Goal: Task Accomplishment & Management: Manage account settings

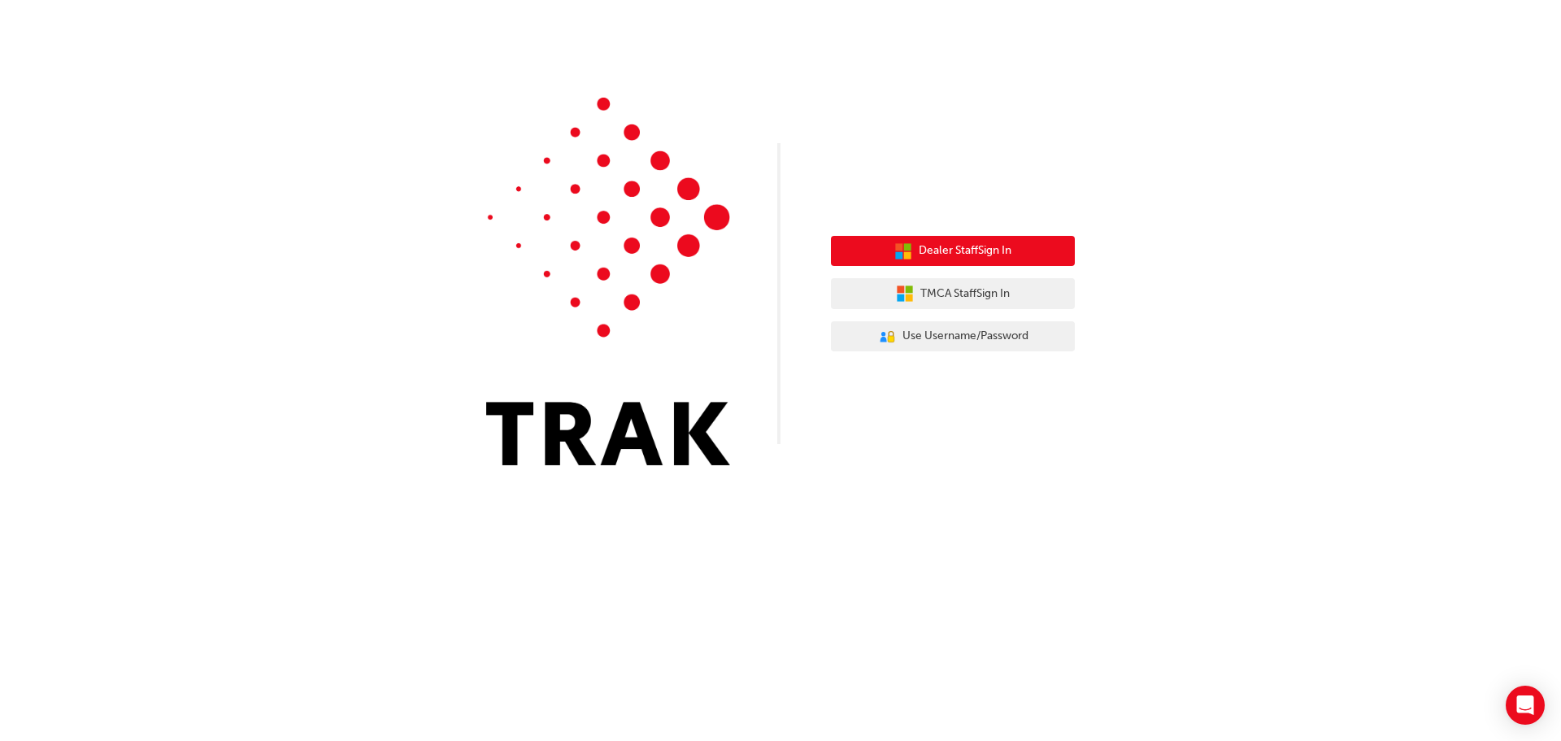
click at [985, 246] on span "Dealer Staff Sign In" at bounding box center [965, 250] width 93 height 19
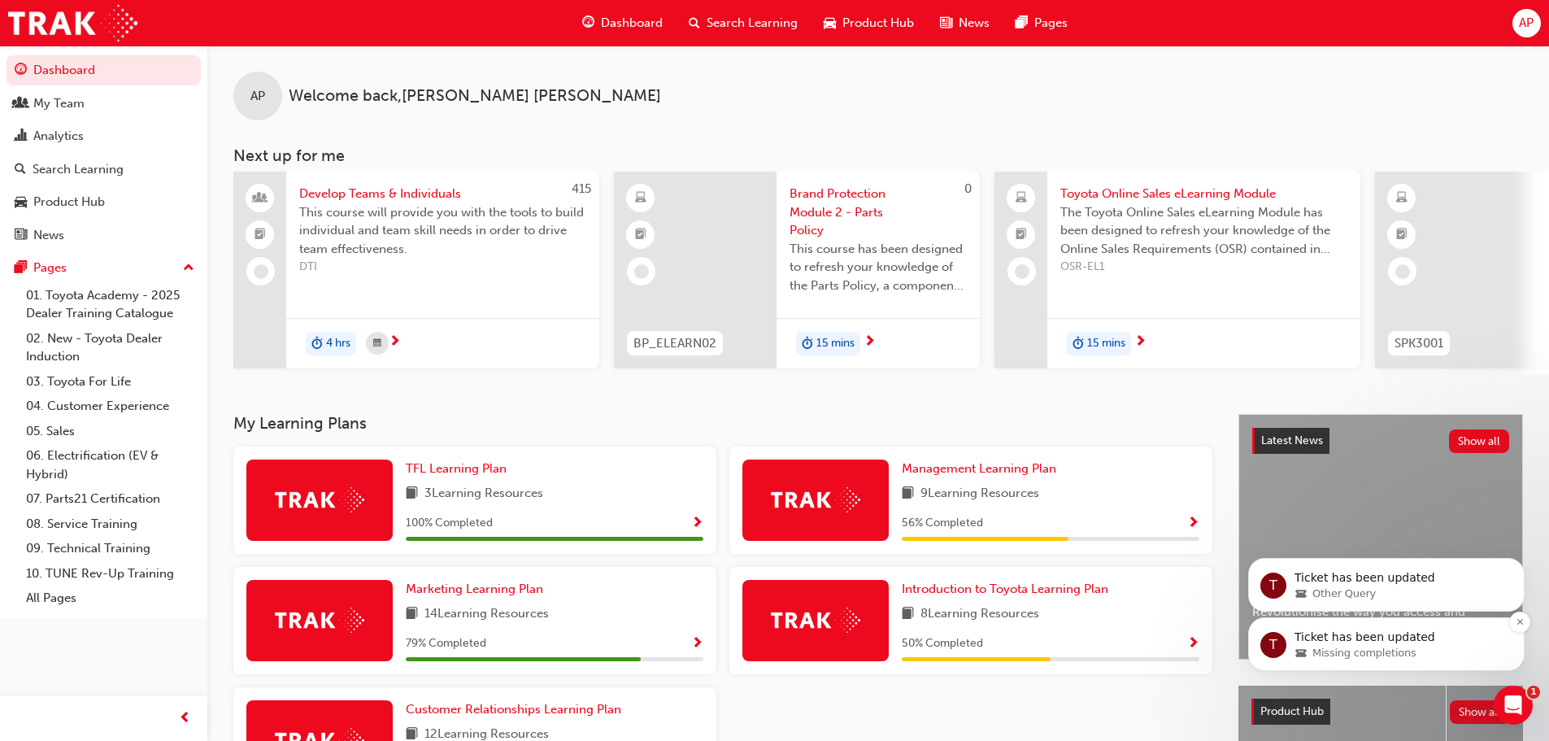
click at [1350, 642] on p "Ticket has been updated" at bounding box center [1399, 637] width 210 height 16
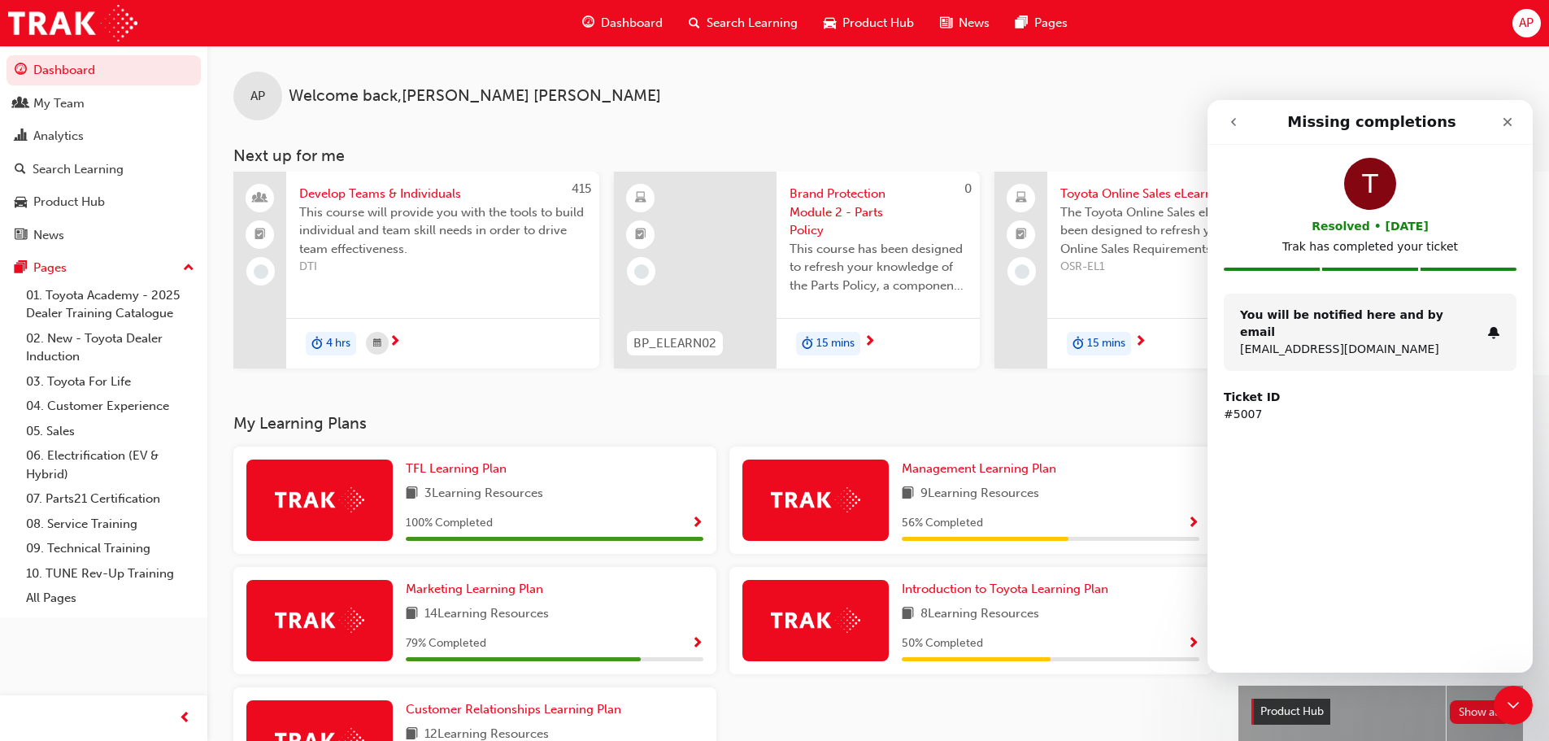
click at [1224, 122] on button "go back" at bounding box center [1233, 122] width 31 height 31
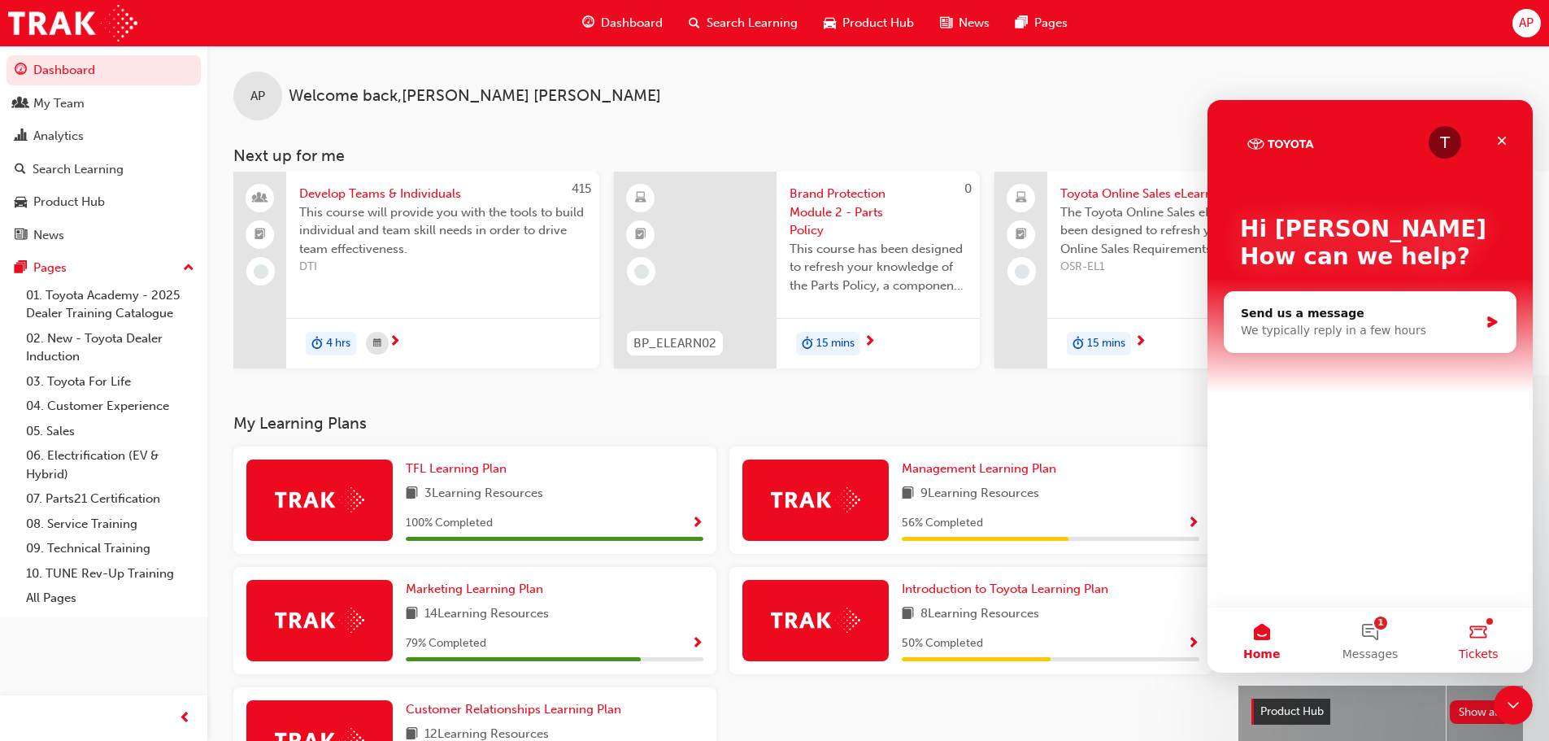
click at [1476, 622] on button "Tickets" at bounding box center [1479, 639] width 108 height 65
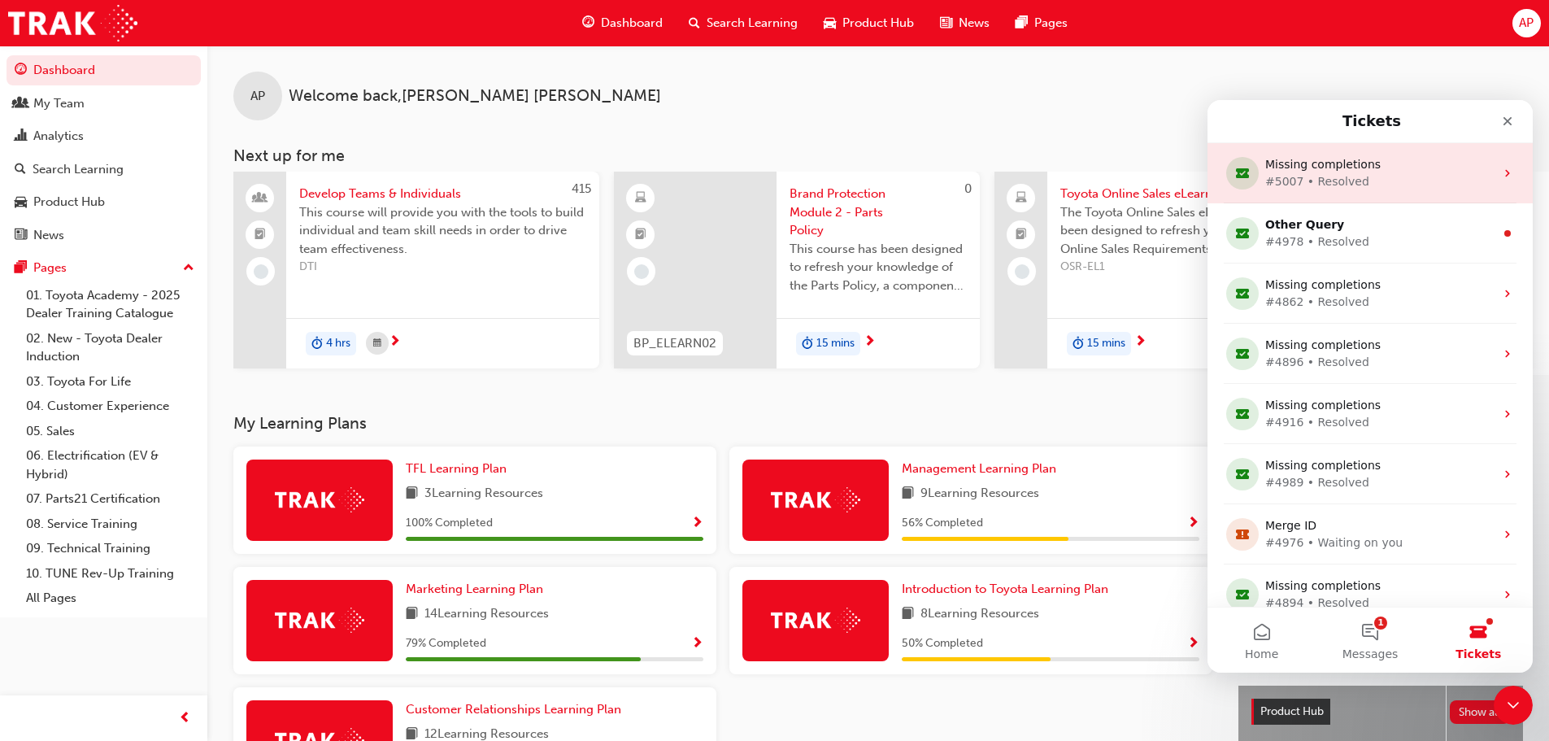
click at [1303, 183] on div "#5007 • Resolved" at bounding box center [1366, 181] width 203 height 17
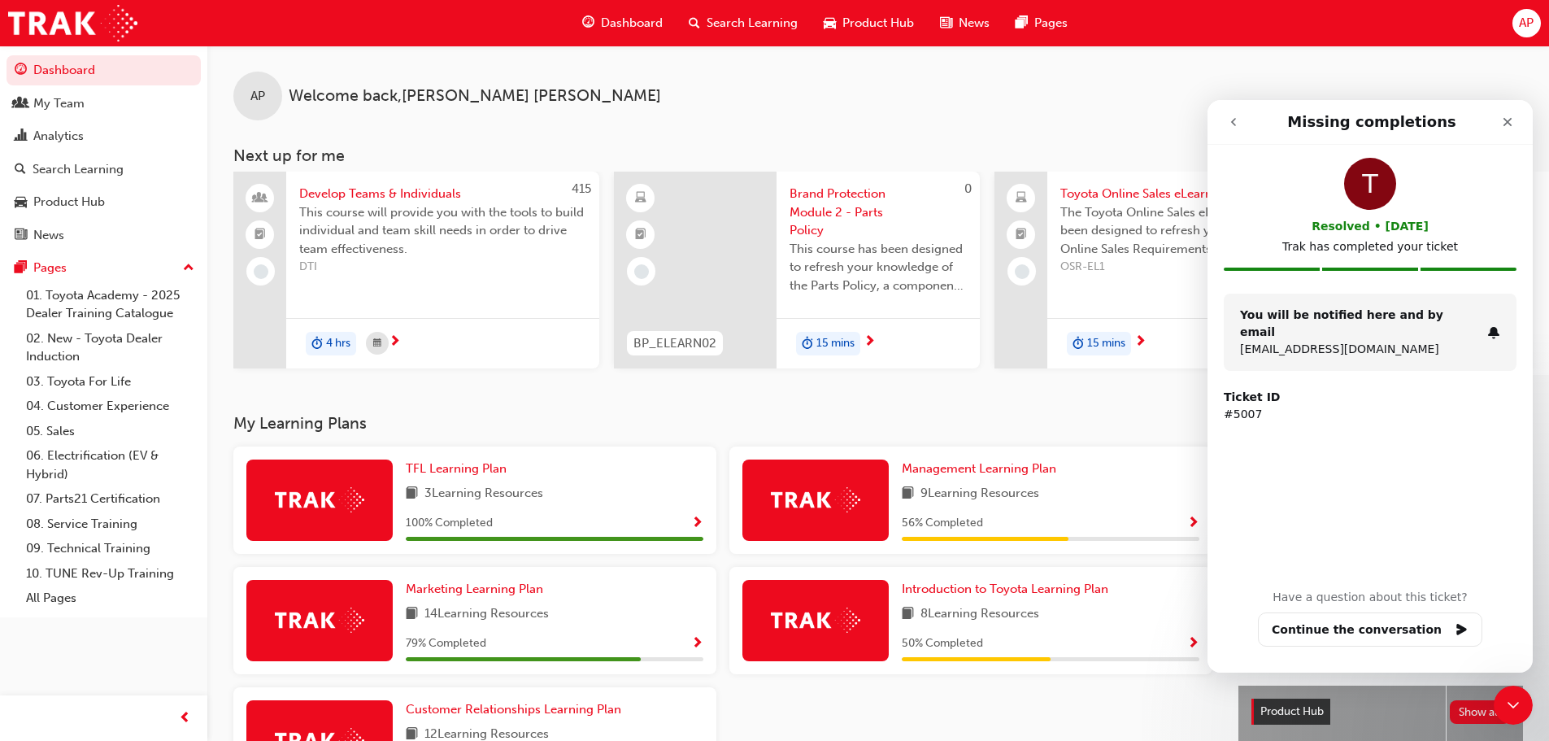
click at [1378, 315] on strong "You will be notified here and by email" at bounding box center [1341, 323] width 203 height 30
click at [1377, 631] on button "Continue the conversation" at bounding box center [1370, 629] width 224 height 34
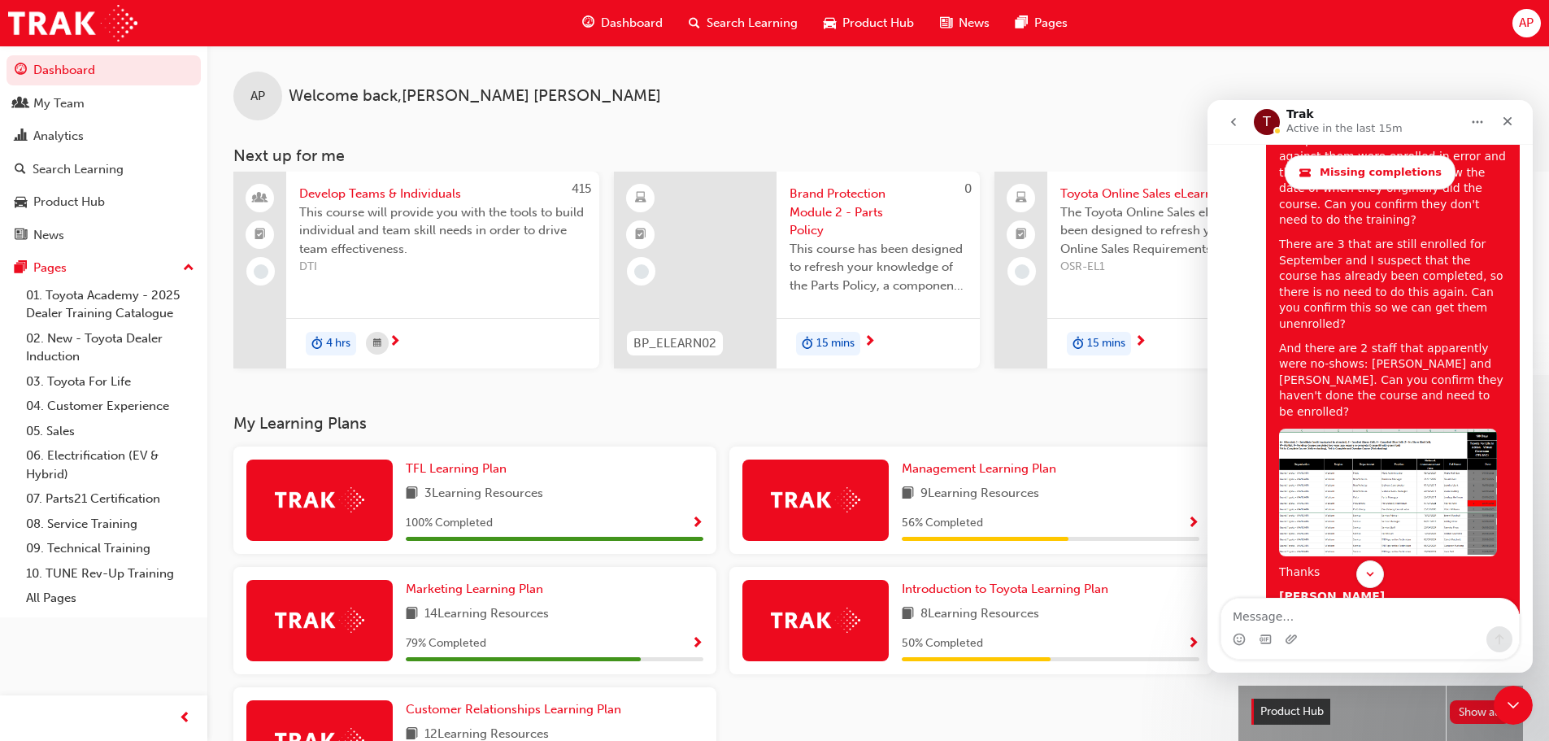
scroll to position [1545, 0]
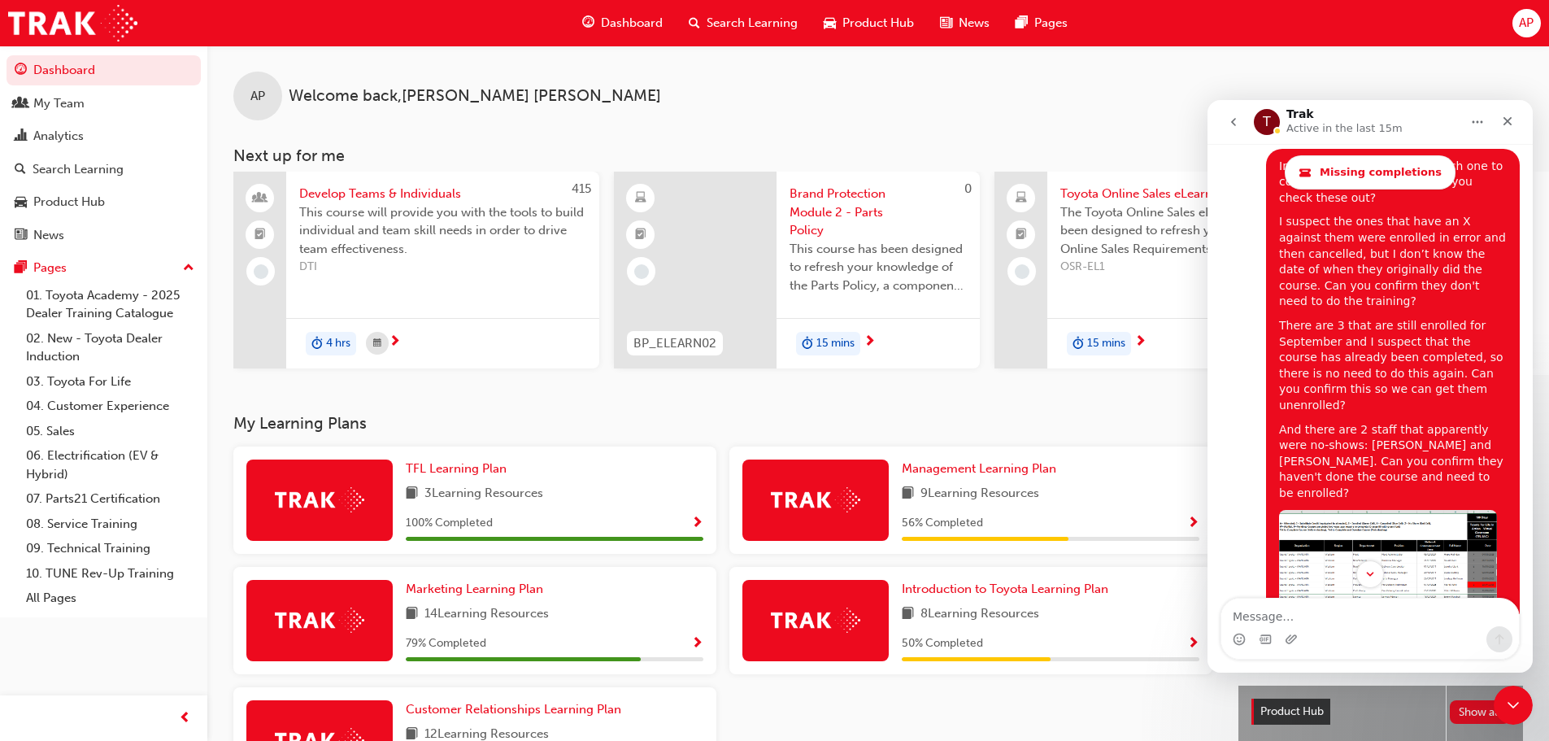
click at [1392, 510] on img "Alison says…" at bounding box center [1388, 574] width 218 height 128
